Goal: Task Accomplishment & Management: Manage account settings

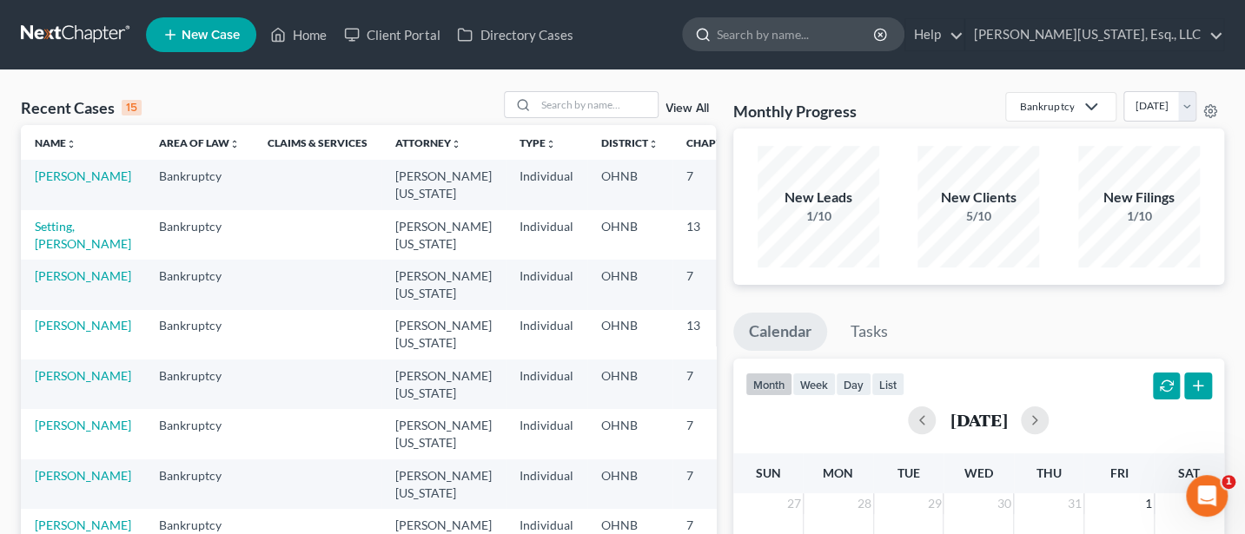
click at [787, 38] on input "search" at bounding box center [796, 34] width 159 height 32
type input "Hunting"
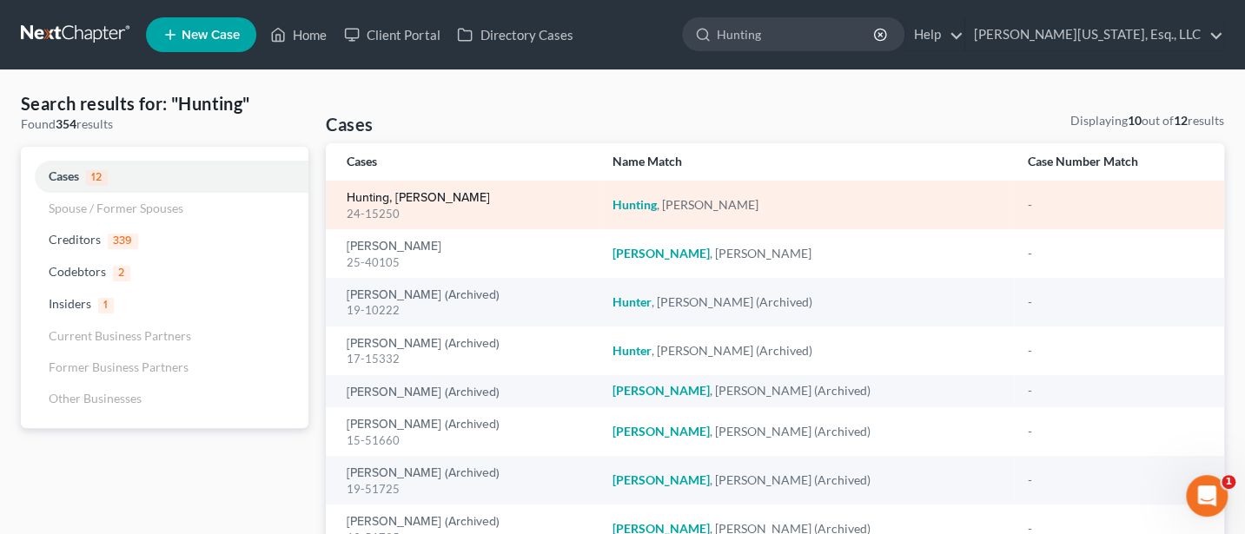
click at [382, 197] on link "Hunting, [PERSON_NAME]" at bounding box center [418, 198] width 143 height 12
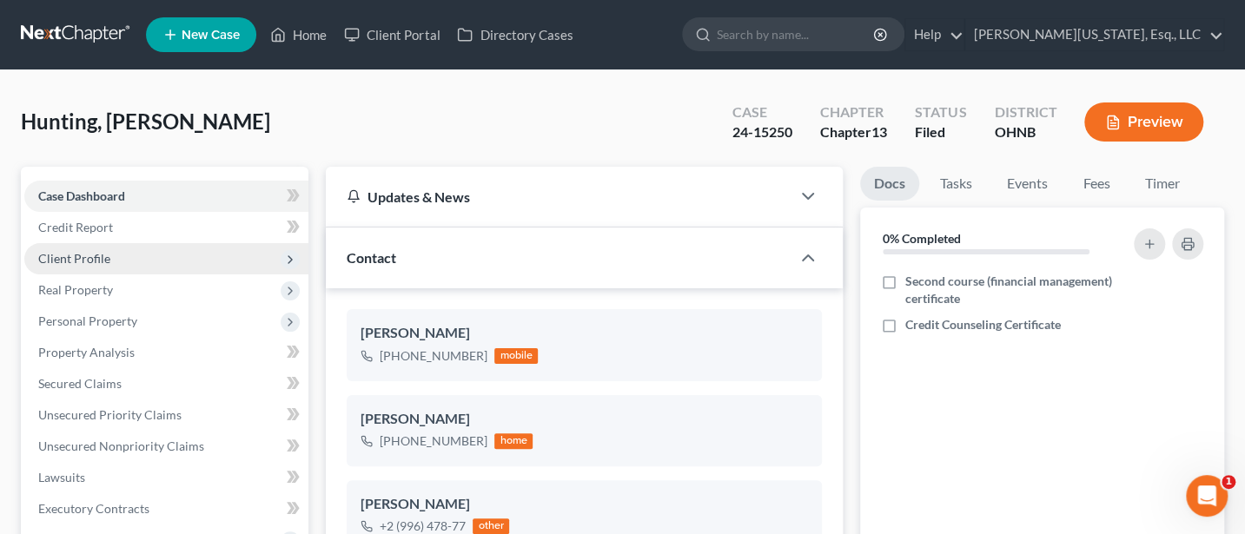
click at [79, 259] on span "Client Profile" at bounding box center [74, 258] width 72 height 15
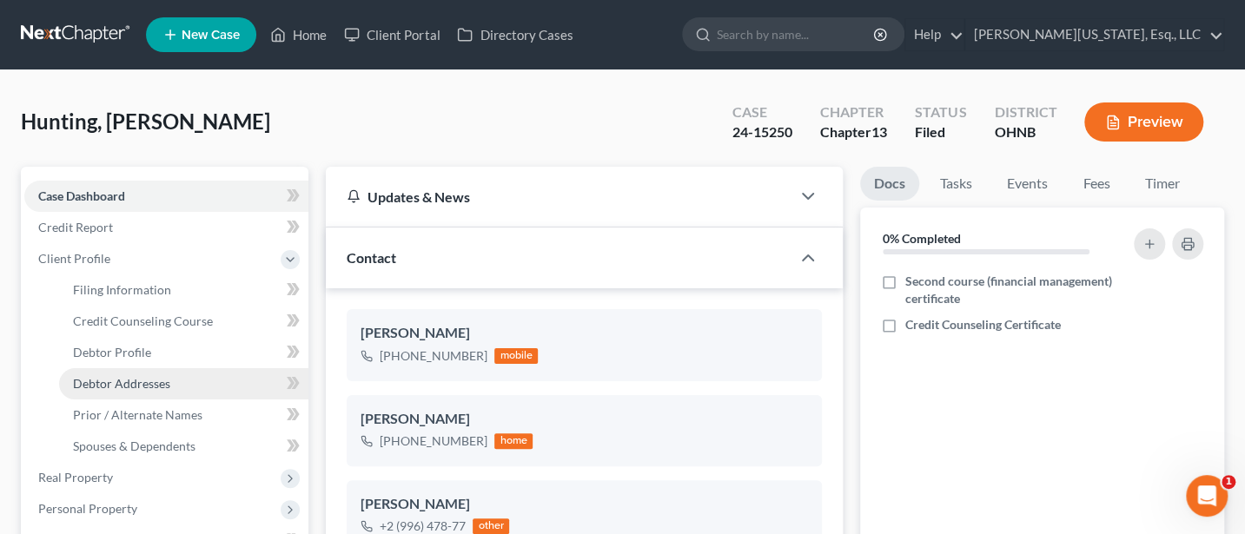
click at [136, 383] on span "Debtor Addresses" at bounding box center [121, 383] width 97 height 15
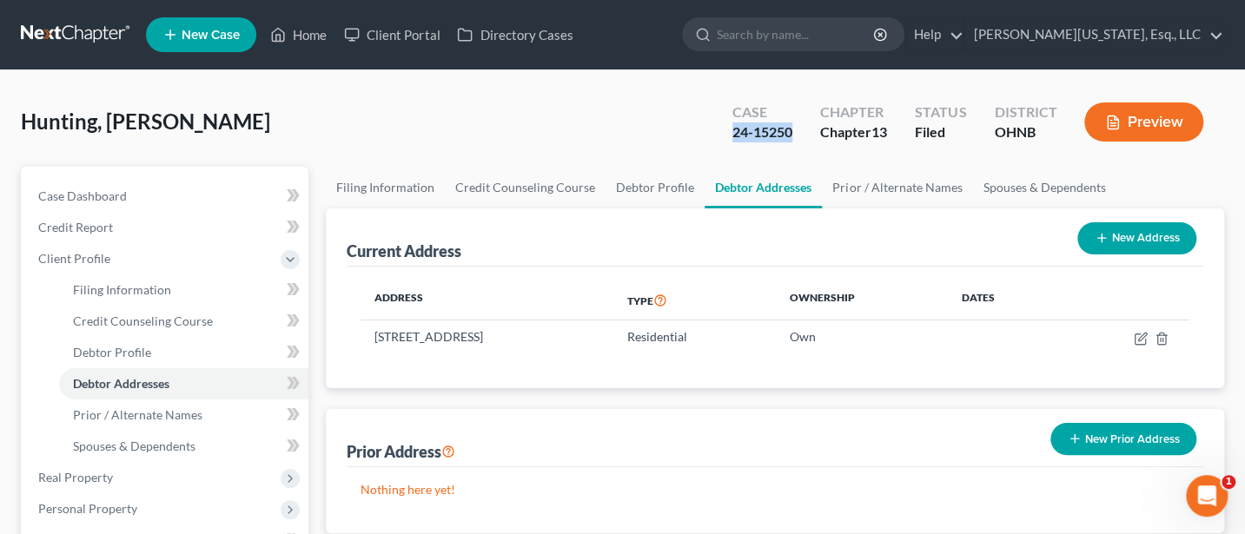
drag, startPoint x: 734, startPoint y: 129, endPoint x: 792, endPoint y: 129, distance: 58.2
click at [792, 129] on div "24-15250" at bounding box center [763, 133] width 60 height 20
copy div "24-15250"
click at [85, 191] on span "Case Dashboard" at bounding box center [82, 196] width 89 height 15
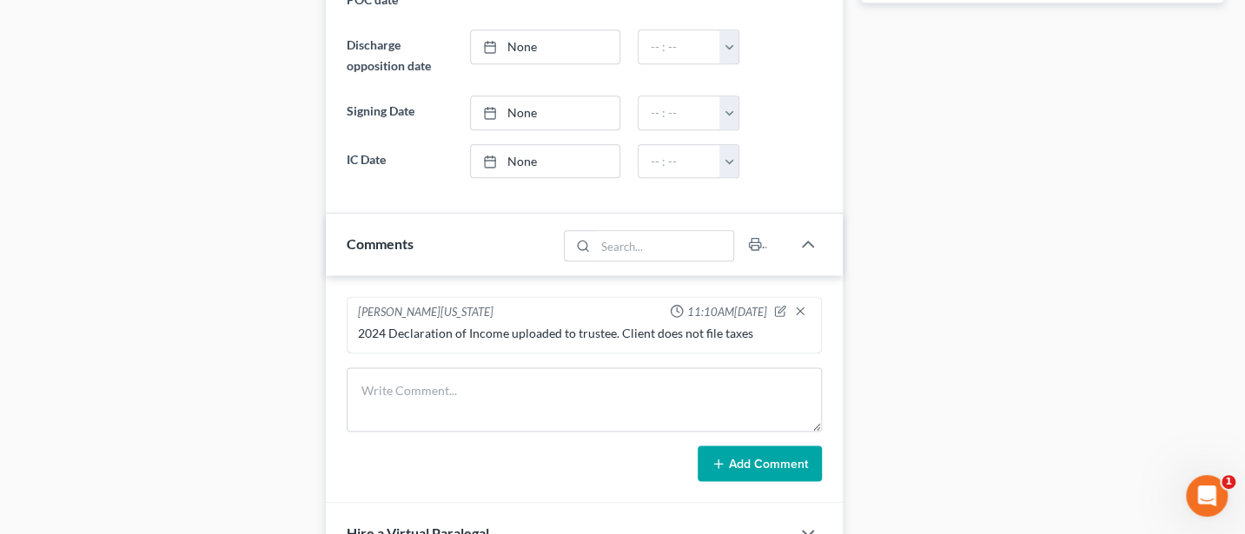
scroll to position [988, 0]
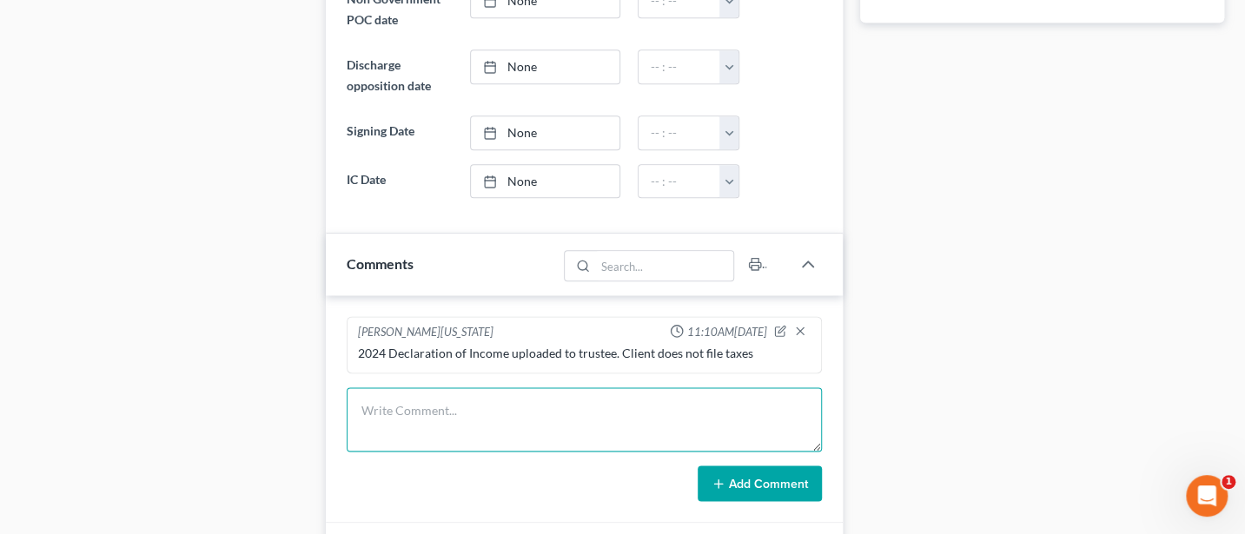
click at [389, 407] on textarea at bounding box center [584, 420] width 475 height 64
type textarea "Post confirmation letter mailed to client"
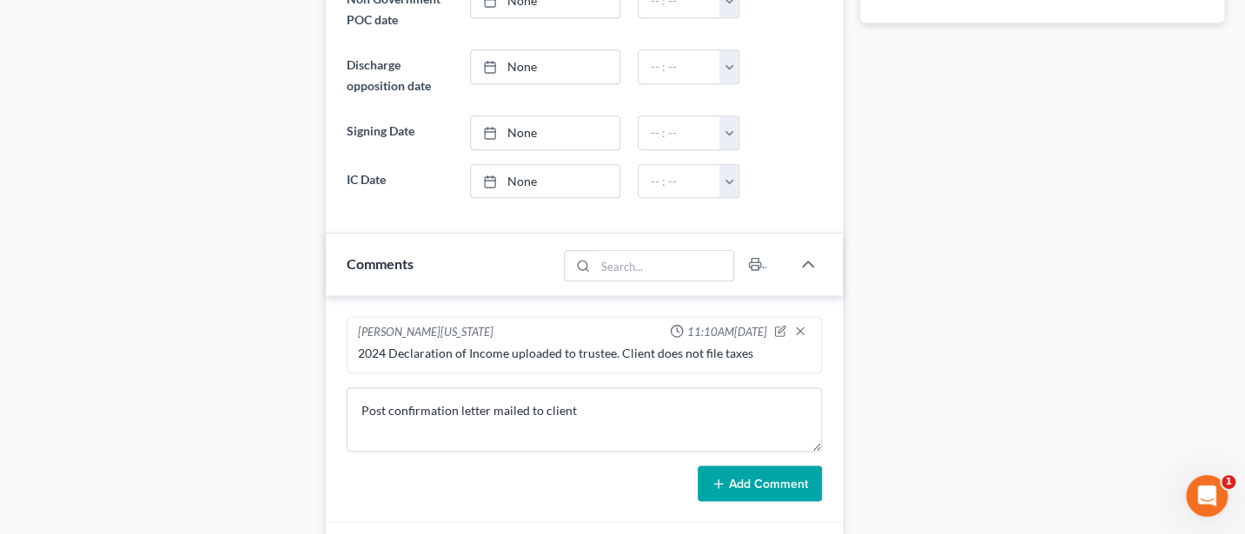
click at [738, 476] on button "Add Comment" at bounding box center [760, 484] width 124 height 37
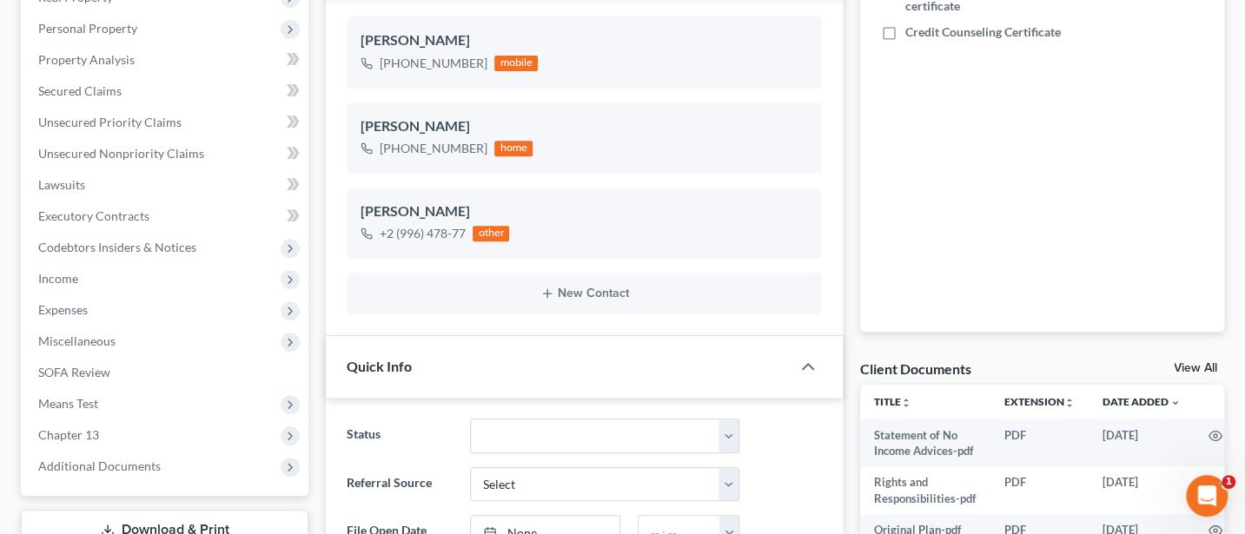
scroll to position [524, 0]
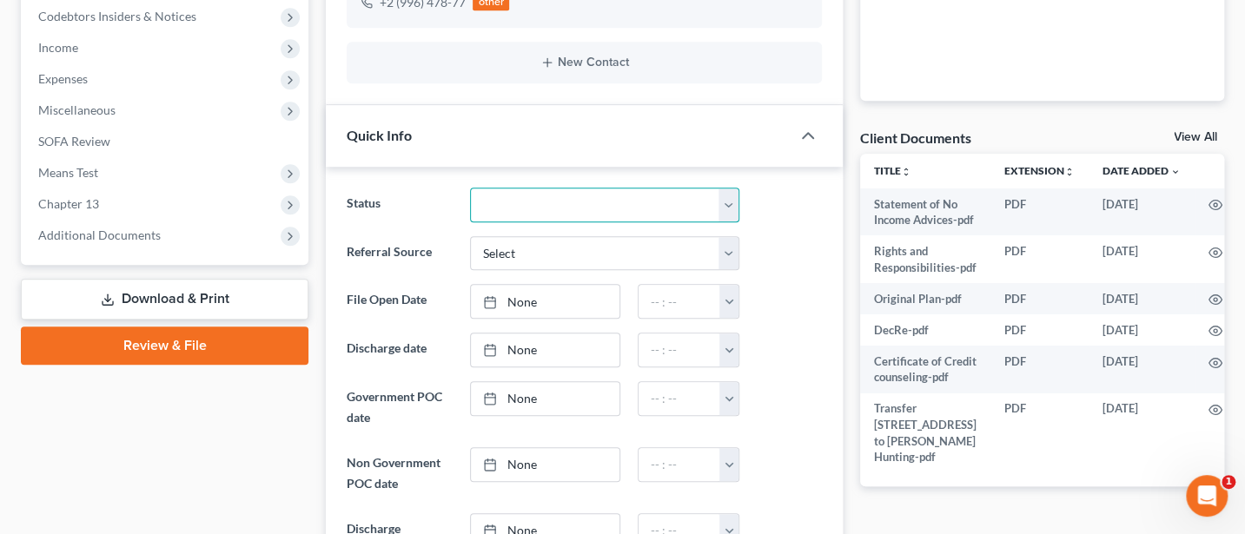
click at [613, 205] on select "Additional Info Needed Closed prior to filing Closed without discharge Confirme…" at bounding box center [605, 205] width 270 height 35
select select "3"
click at [470, 188] on select "Additional Info Needed Closed prior to filing Closed without discharge Confirme…" at bounding box center [605, 205] width 270 height 35
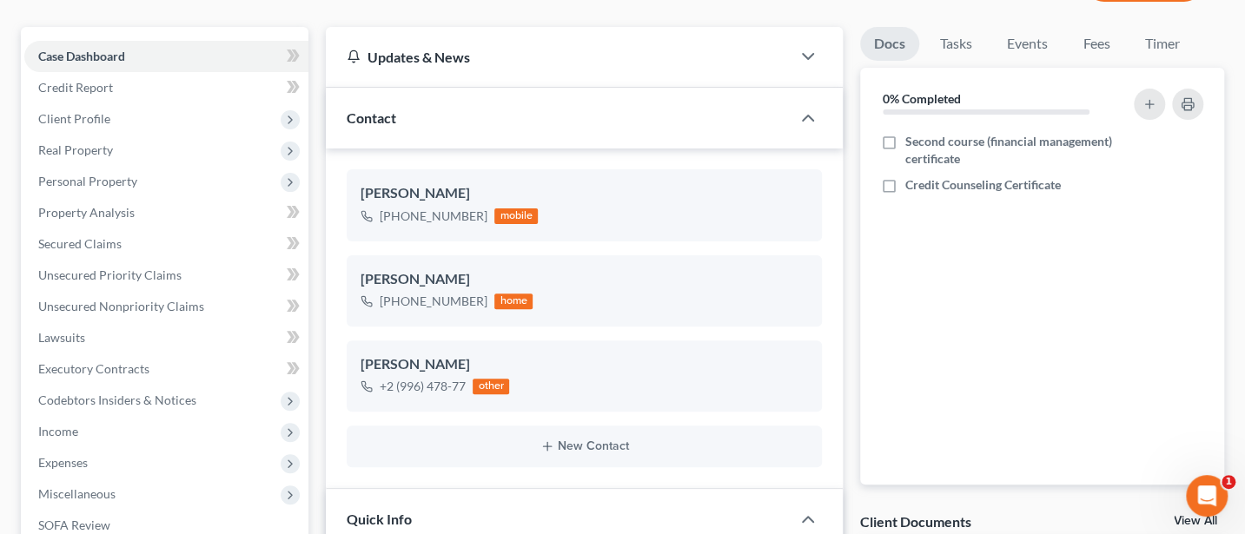
scroll to position [0, 0]
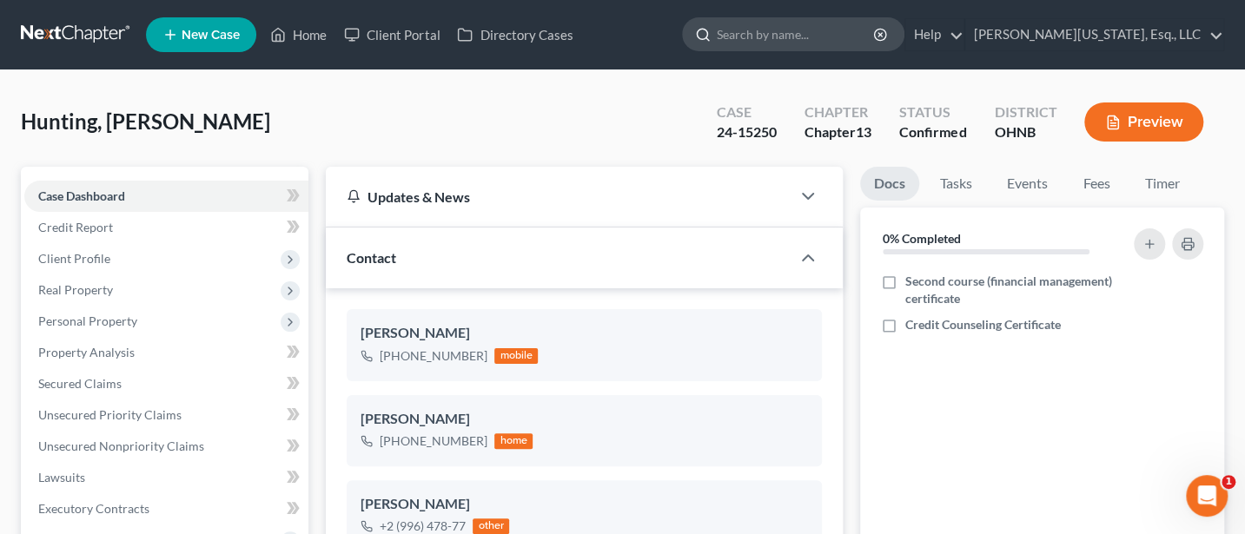
click at [827, 40] on input "search" at bounding box center [796, 34] width 159 height 32
type input "[PERSON_NAME]"
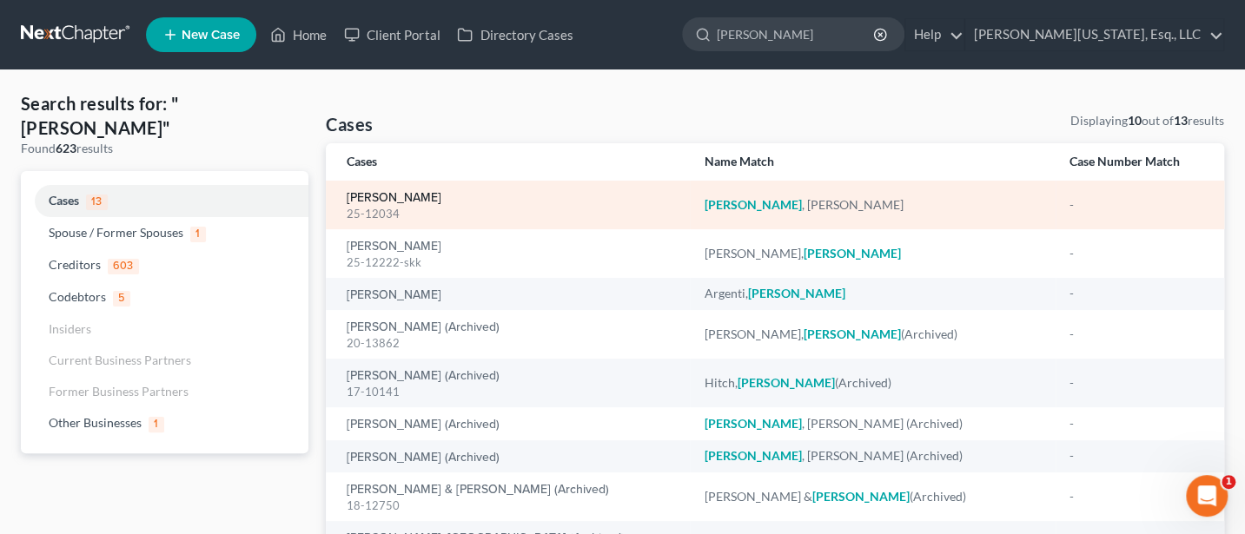
click at [372, 195] on link "[PERSON_NAME]" at bounding box center [394, 198] width 95 height 12
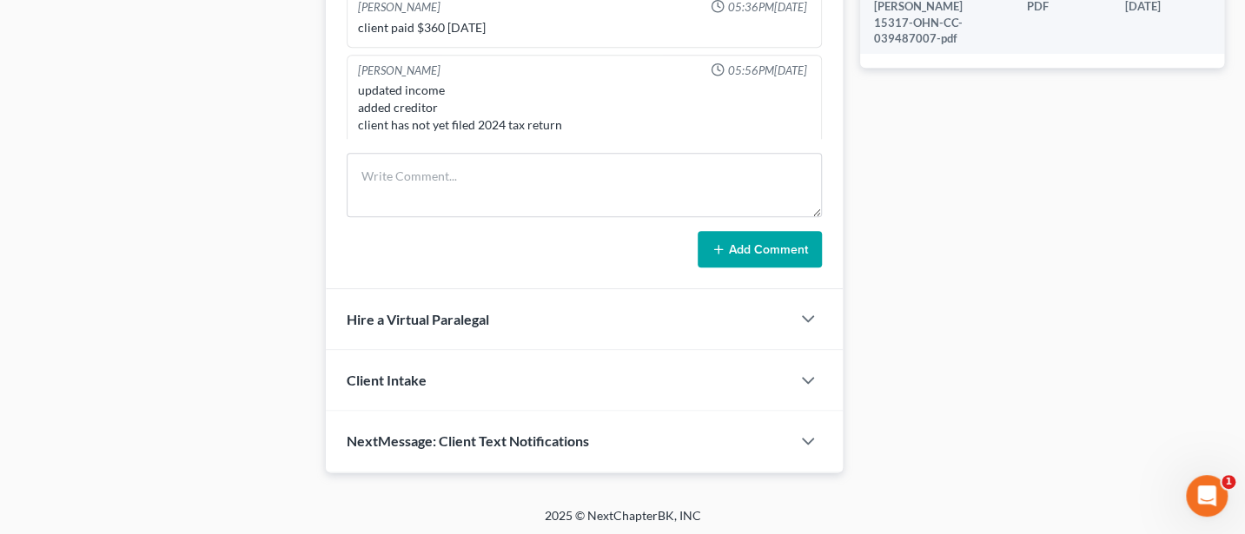
scroll to position [680, 0]
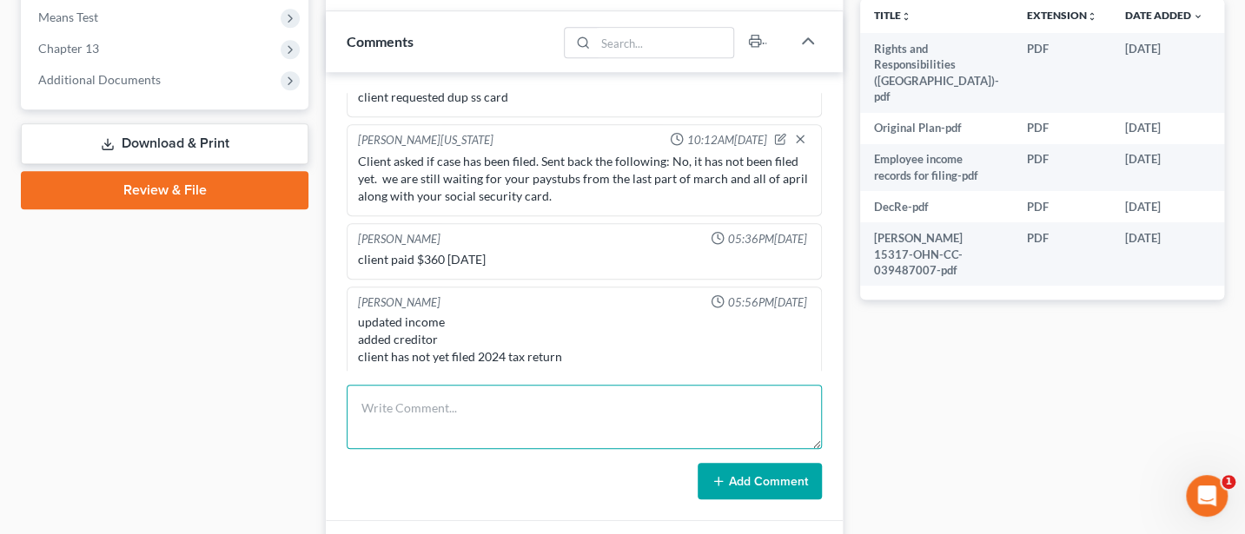
drag, startPoint x: 404, startPoint y: 400, endPoint x: 334, endPoint y: 328, distance: 100.8
click at [403, 399] on textarea at bounding box center [584, 417] width 475 height 64
type textarea "o"
type textarea "Post confirmation email sent to client"
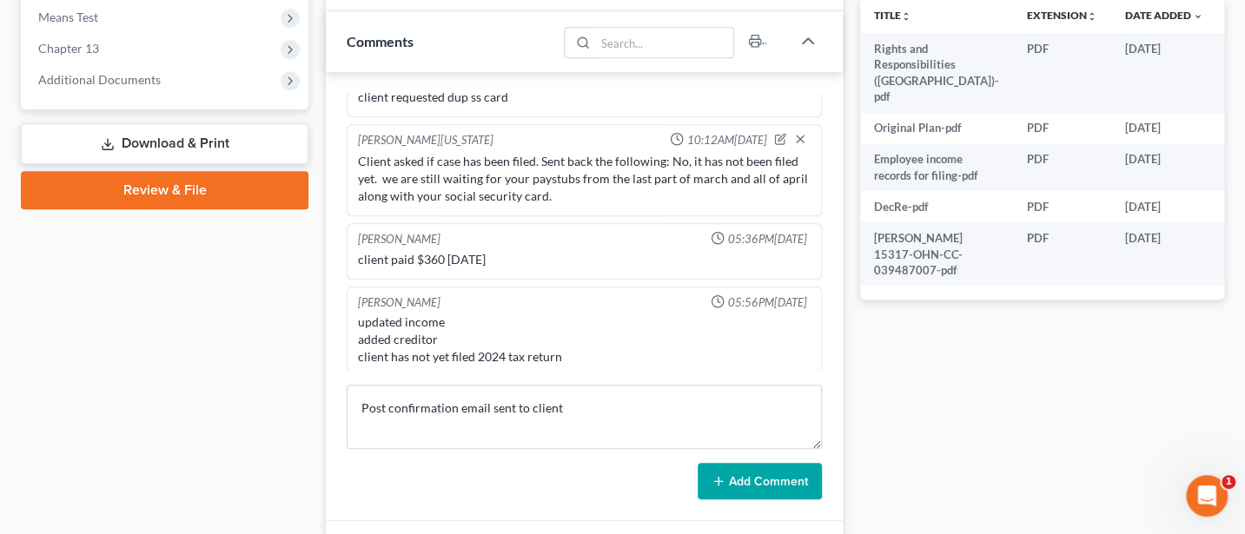
click at [749, 475] on button "Add Comment" at bounding box center [760, 481] width 124 height 37
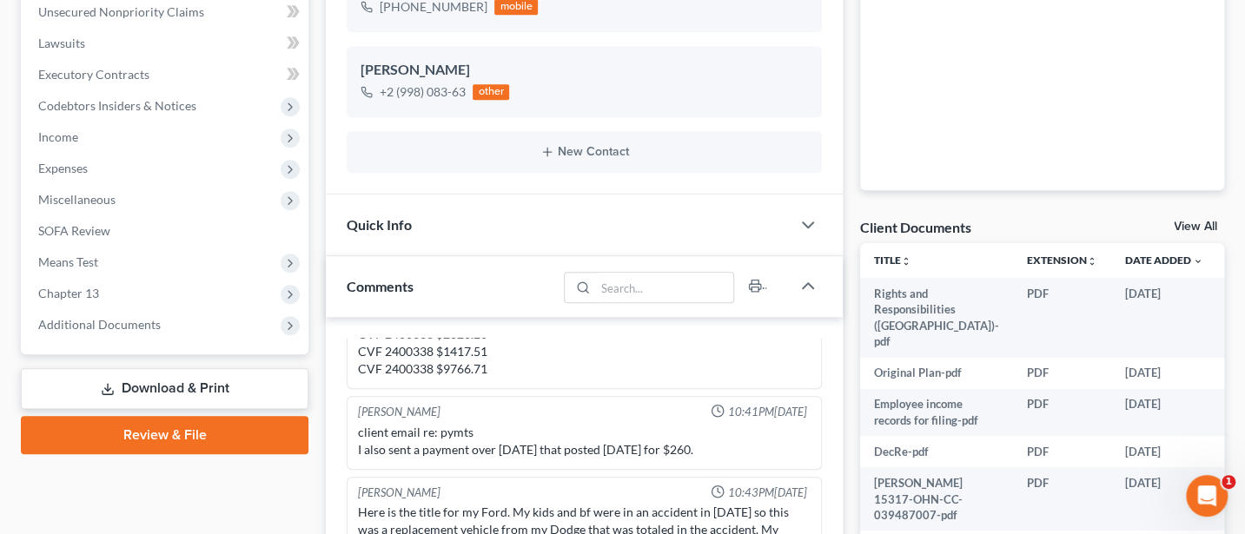
scroll to position [463, 0]
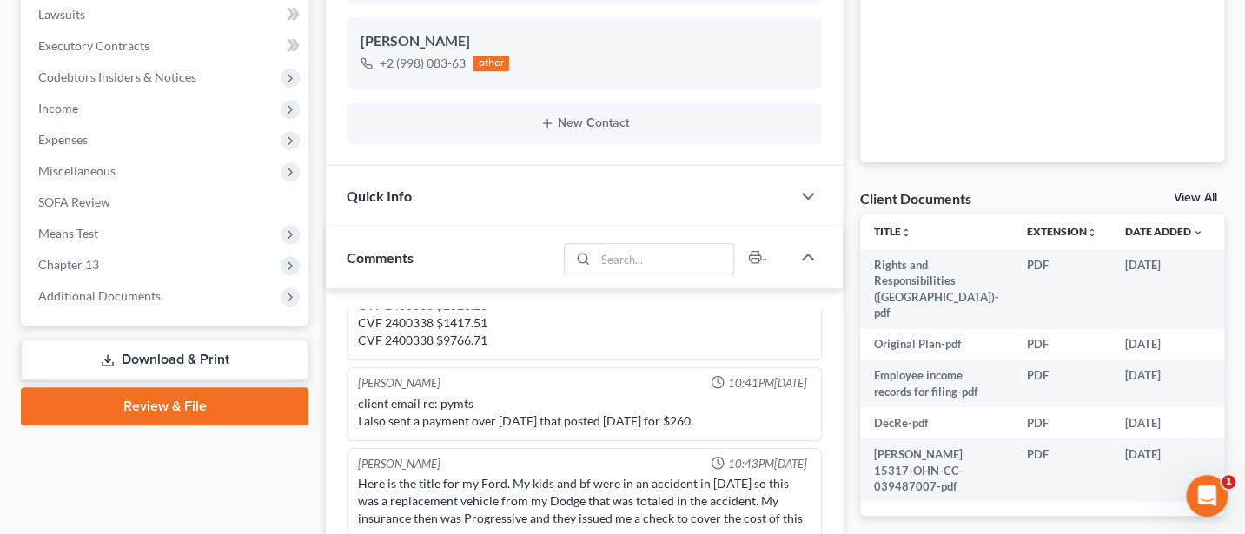
click at [420, 200] on div "Quick Info" at bounding box center [558, 196] width 465 height 60
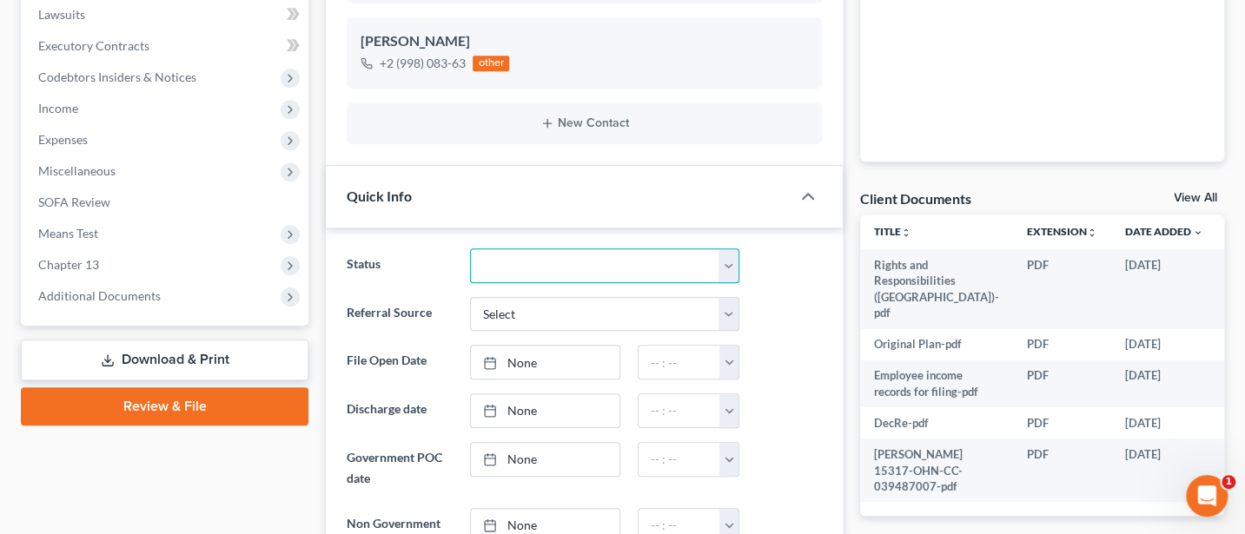
click at [577, 264] on select "Additional Info Needed Closed prior to filing Closed without discharge Confirme…" at bounding box center [605, 266] width 270 height 35
select select "3"
click at [470, 249] on select "Additional Info Needed Closed prior to filing Closed without discharge Confirme…" at bounding box center [605, 266] width 270 height 35
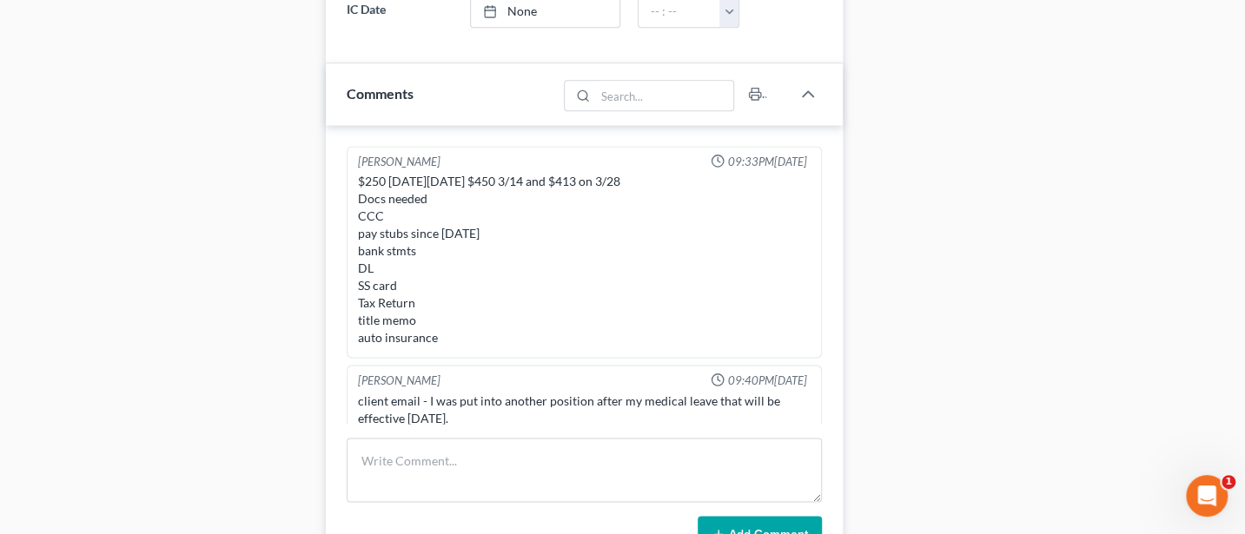
scroll to position [0, 0]
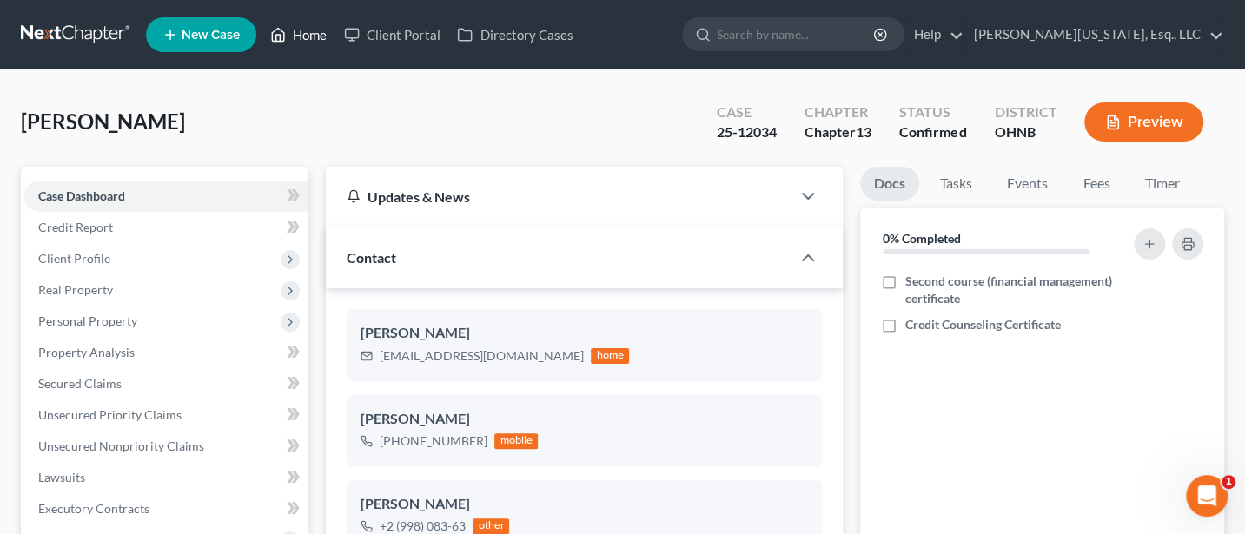
click at [306, 27] on link "Home" at bounding box center [299, 34] width 74 height 31
